Goal: Information Seeking & Learning: Learn about a topic

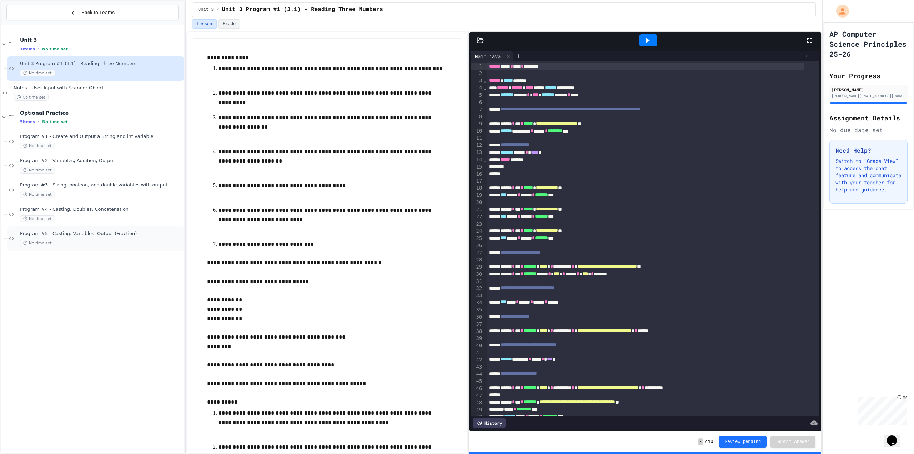
click at [121, 233] on span "Program #5 - Casting, Variables, Output (Fraction)" at bounding box center [101, 234] width 163 height 6
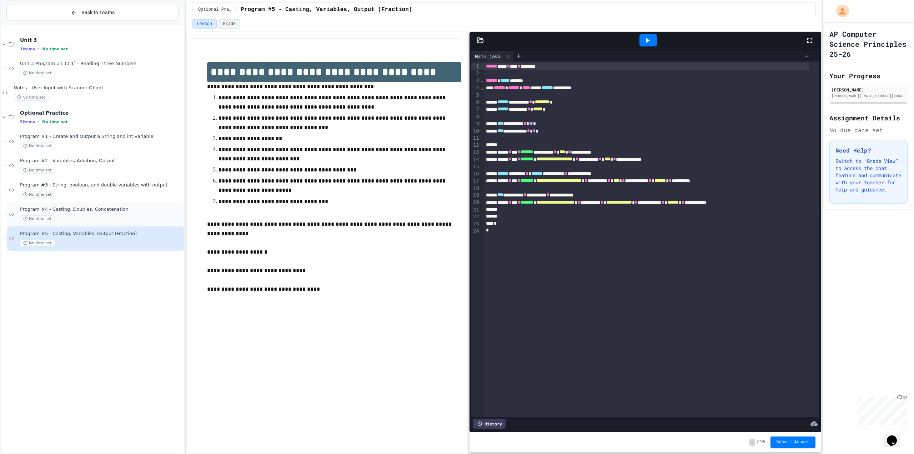
click at [131, 218] on div "No time set" at bounding box center [101, 218] width 163 height 7
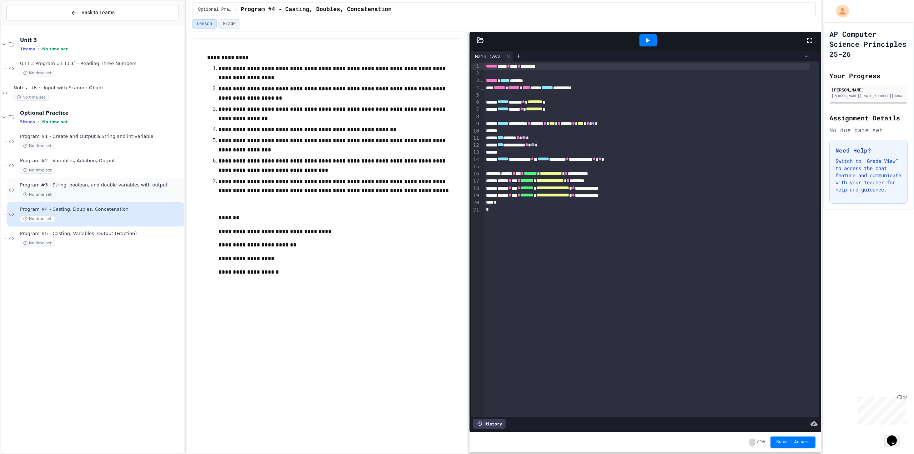
click at [131, 196] on div "No time set" at bounding box center [101, 194] width 163 height 7
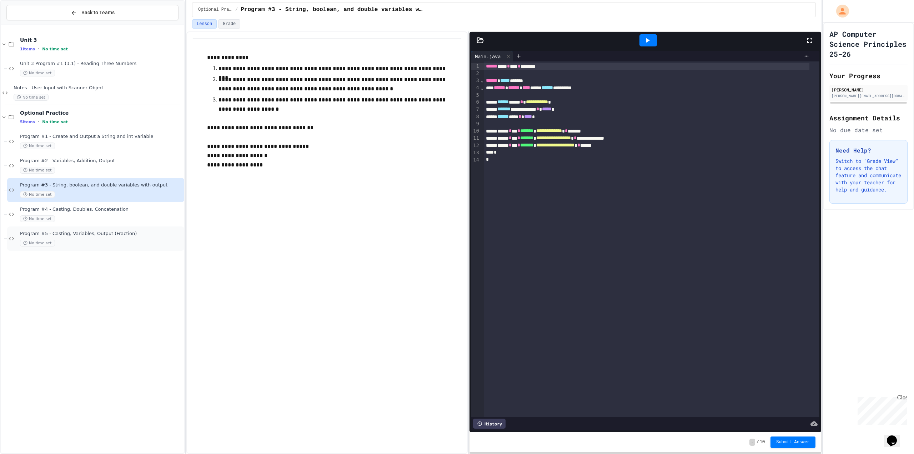
click at [94, 241] on div "No time set" at bounding box center [101, 243] width 163 height 7
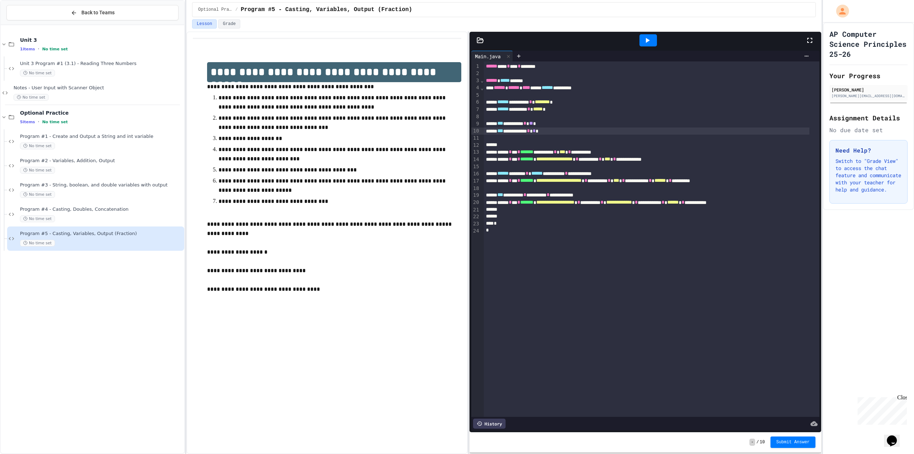
click at [536, 133] on span "*" at bounding box center [534, 130] width 3 height 5
click at [646, 36] on div at bounding box center [647, 40] width 17 height 12
